Goal: Navigation & Orientation: Find specific page/section

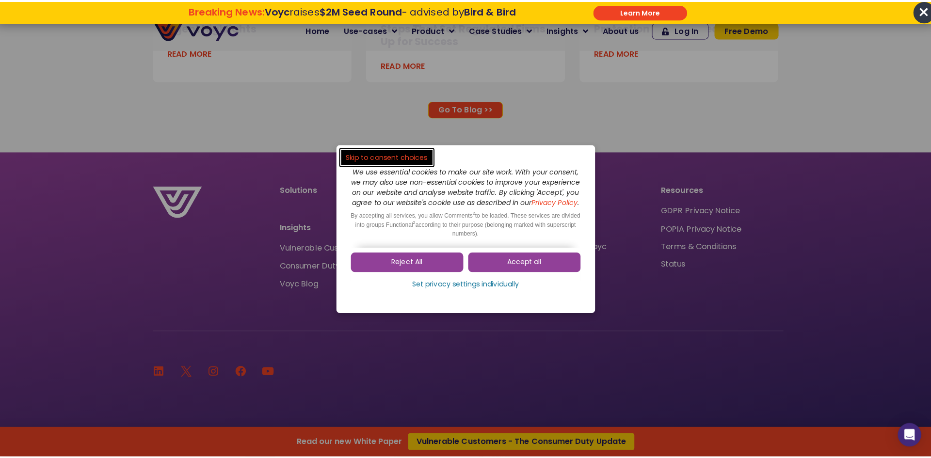
scroll to position [6434, 0]
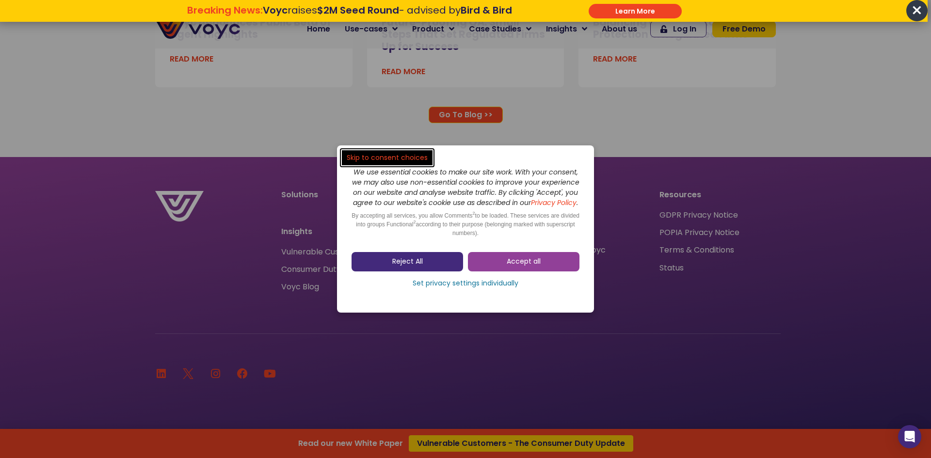
click at [417, 266] on span "Reject All" at bounding box center [407, 262] width 31 height 10
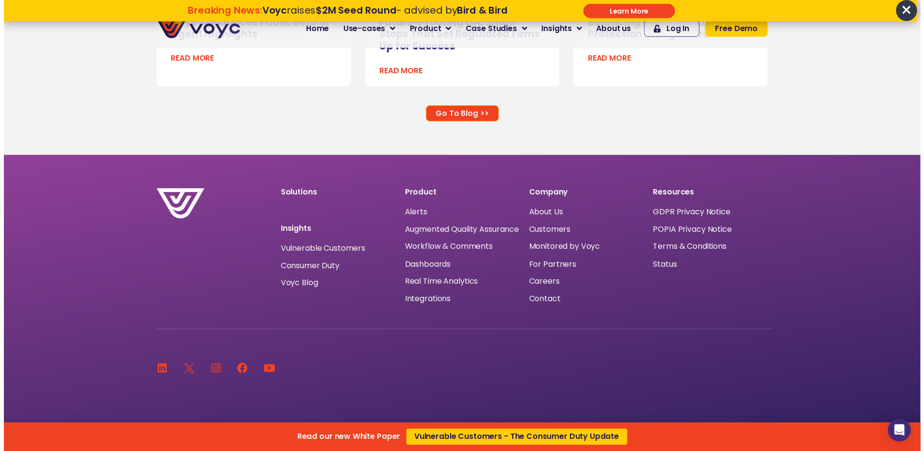
scroll to position [6433, 0]
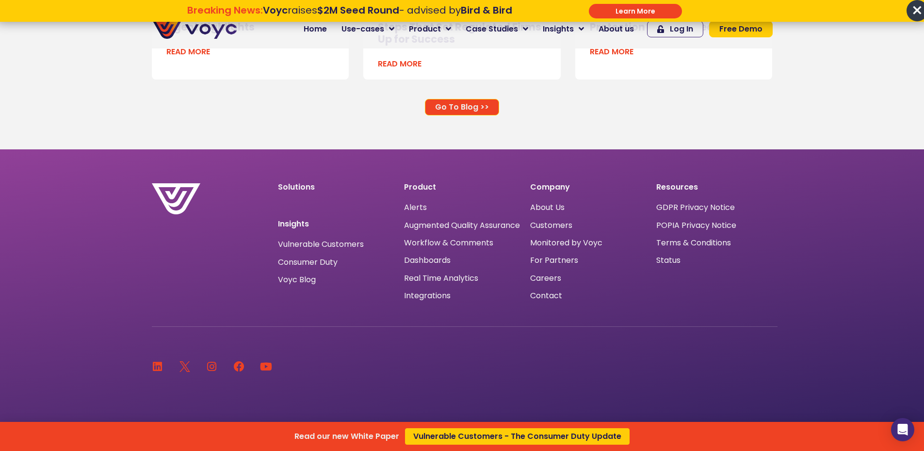
click at [417, 266] on div "Read our new White Paper Vulnerable Customers - The Consumer Duty Update" at bounding box center [462, 225] width 924 height 451
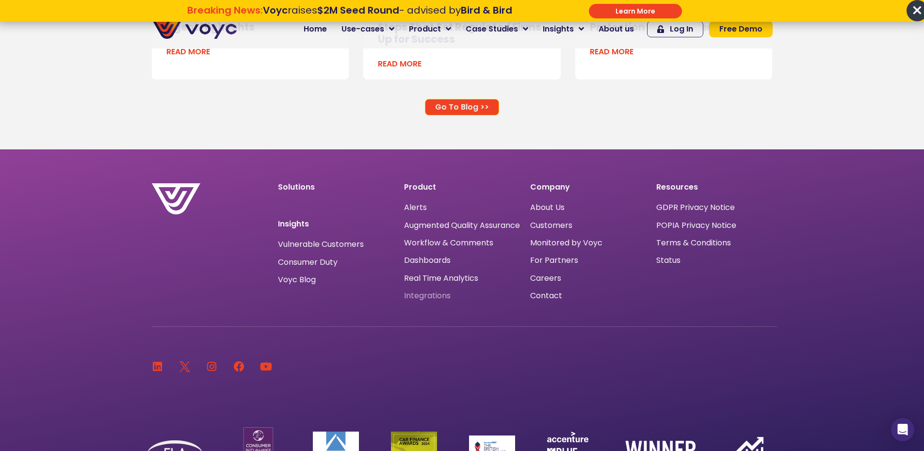
click at [423, 296] on span "Integrations" at bounding box center [427, 296] width 47 height 0
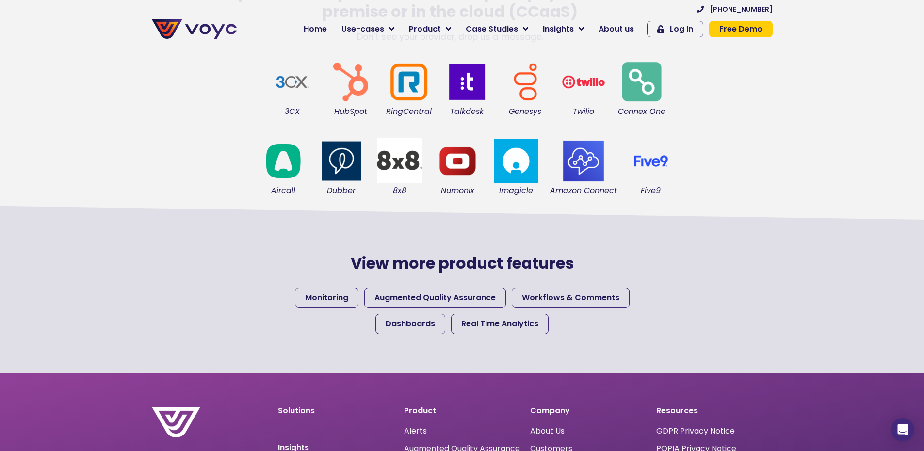
scroll to position [288, 7]
